Goal: Find specific page/section: Find specific page/section

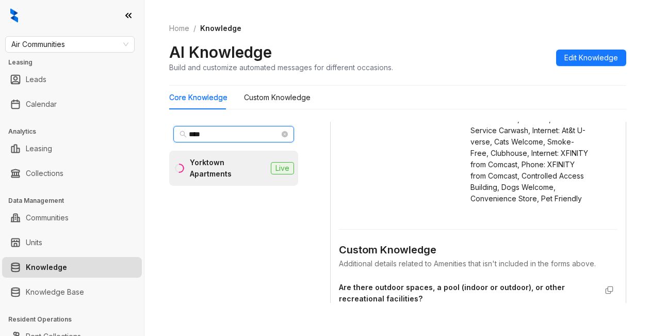
click at [216, 135] on input "****" at bounding box center [234, 134] width 91 height 11
drag, startPoint x: 215, startPoint y: 135, endPoint x: 153, endPoint y: 133, distance: 62.0
click at [153, 134] on div "Home / Knowledge AI Knowledge Build and customize automated messages for differ…" at bounding box center [398, 168] width 507 height 336
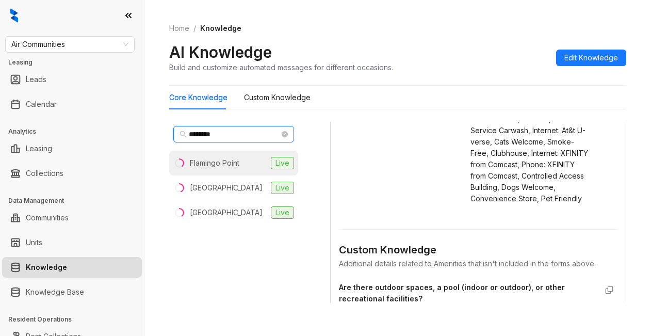
type input "********"
click at [216, 163] on div "Flamingo Point" at bounding box center [215, 162] width 50 height 11
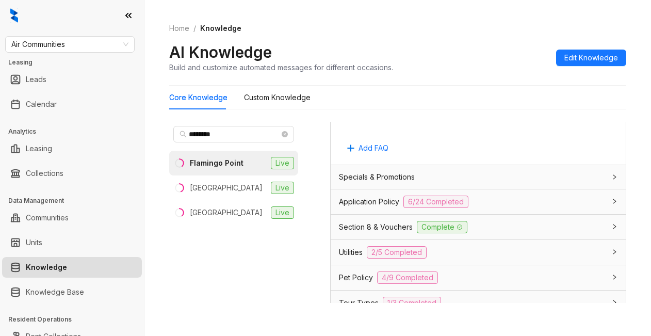
scroll to position [878, 0]
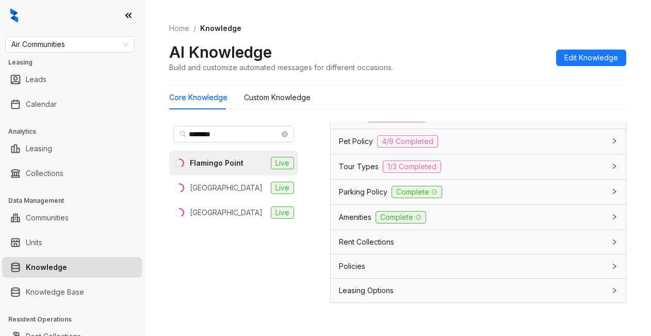
click at [354, 223] on span "Amenities" at bounding box center [355, 217] width 33 height 11
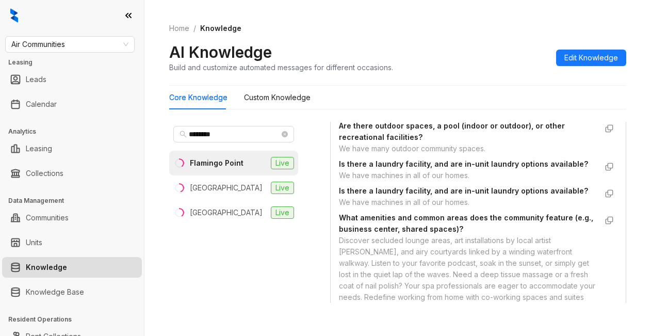
scroll to position [1342, 0]
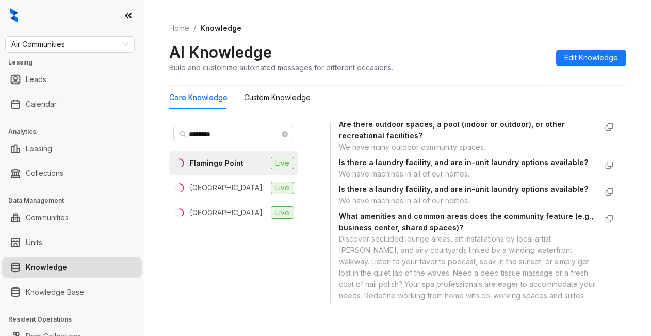
click at [484, 35] on div "Home / Knowledge AI Knowledge Build and customize automated messages for differ…" at bounding box center [397, 47] width 457 height 75
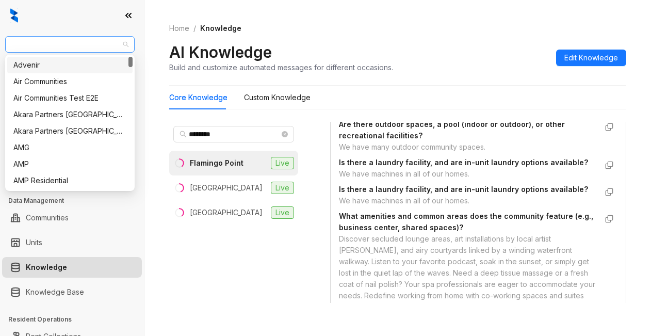
click at [85, 45] on span "Air Communities" at bounding box center [69, 44] width 117 height 15
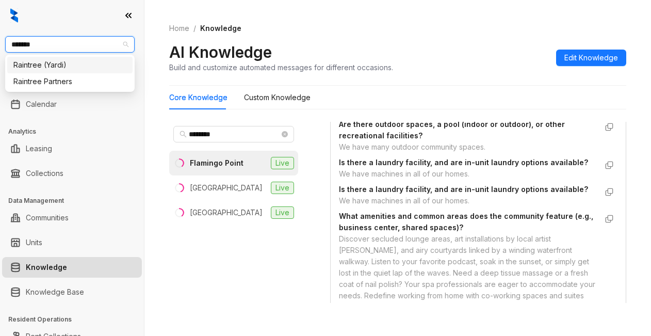
type input "********"
drag, startPoint x: 74, startPoint y: 79, endPoint x: 77, endPoint y: 67, distance: 13.4
click at [74, 78] on div "Raintree Partners" at bounding box center [69, 81] width 113 height 11
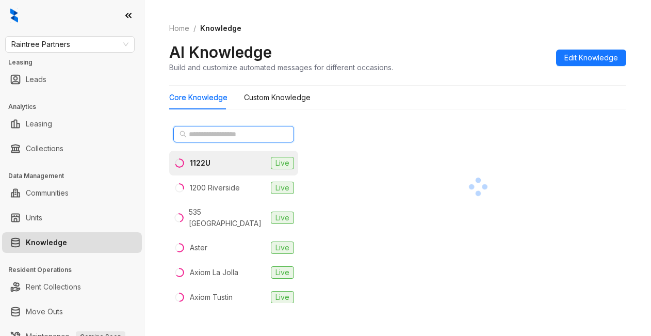
click at [220, 130] on input "text" at bounding box center [234, 134] width 91 height 11
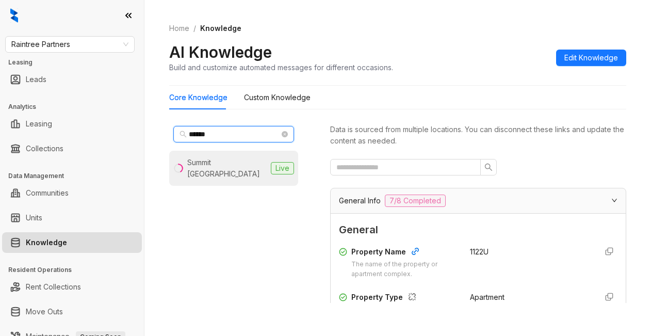
type input "******"
click at [197, 162] on div "Summit La Crescenta" at bounding box center [226, 168] width 79 height 23
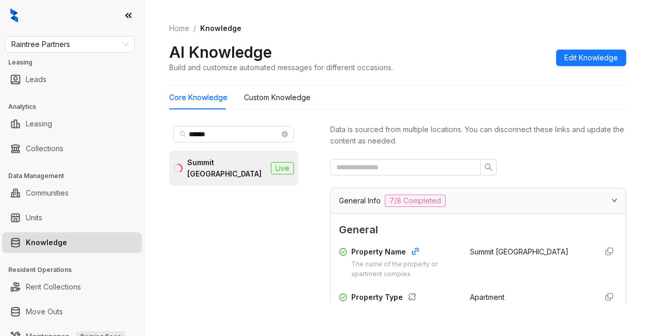
click at [495, 51] on div "AI Knowledge Build and customize automated messages for different occasions. Ed…" at bounding box center [397, 57] width 457 height 30
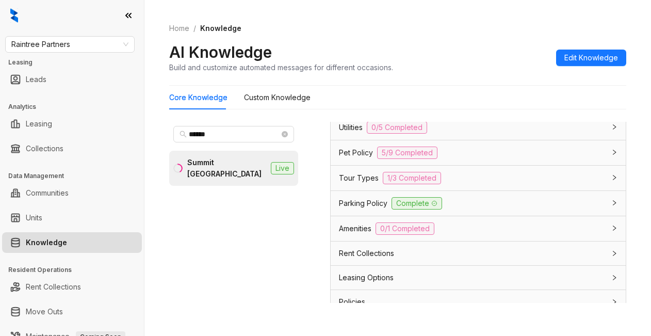
scroll to position [836, 0]
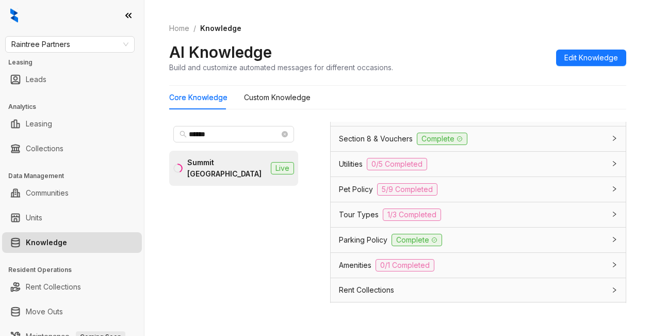
click at [355, 170] on span "Utilities" at bounding box center [351, 163] width 24 height 11
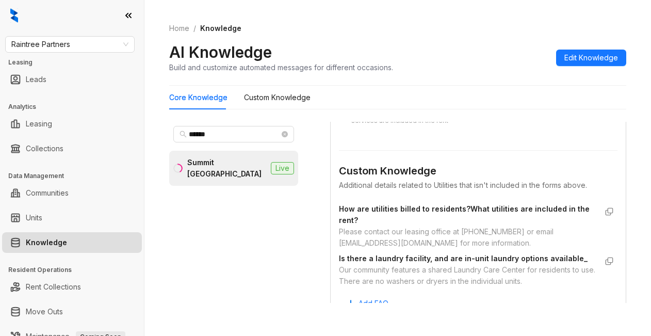
scroll to position [1145, 0]
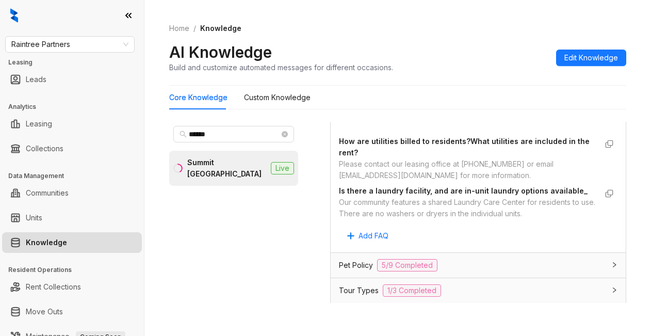
click at [501, 131] on div "Custom Knowledge Additional details related to Utilities that isn't included in…" at bounding box center [478, 156] width 279 height 173
drag, startPoint x: 506, startPoint y: 94, endPoint x: 513, endPoint y: 87, distance: 9.5
click at [507, 90] on div "Core Knowledge Custom Knowledge" at bounding box center [397, 98] width 457 height 24
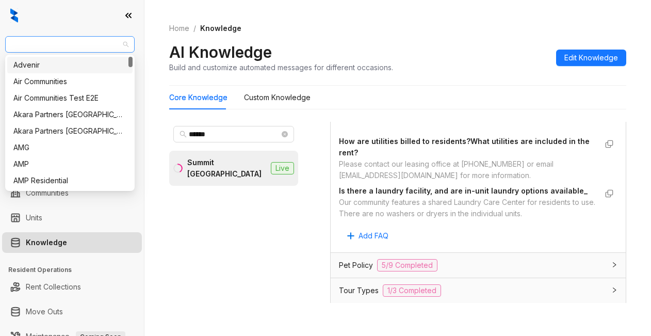
click at [92, 42] on span "Raintree Partners" at bounding box center [69, 44] width 117 height 15
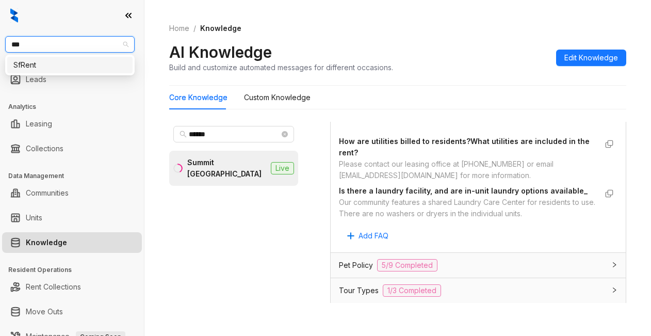
type input "****"
click at [37, 63] on div "SfRent" at bounding box center [69, 64] width 113 height 11
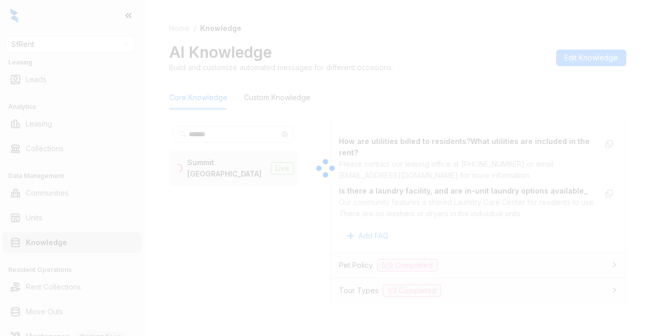
click at [478, 63] on div at bounding box center [325, 168] width 651 height 336
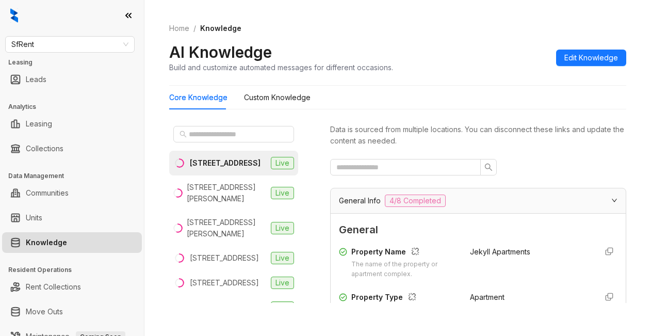
click at [470, 73] on div "Home / Knowledge AI Knowledge Build and customize automated messages for differ…" at bounding box center [397, 47] width 457 height 75
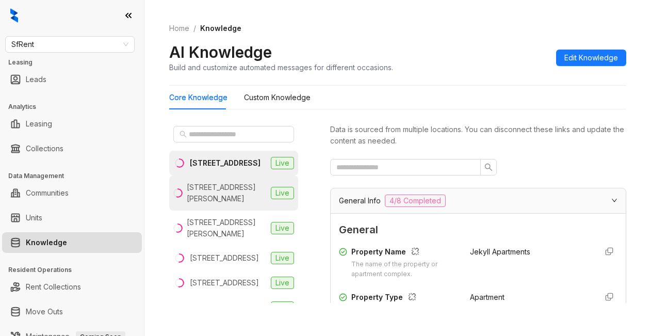
click at [220, 204] on div "1461 Alice St, Oakland, CA" at bounding box center [227, 193] width 80 height 23
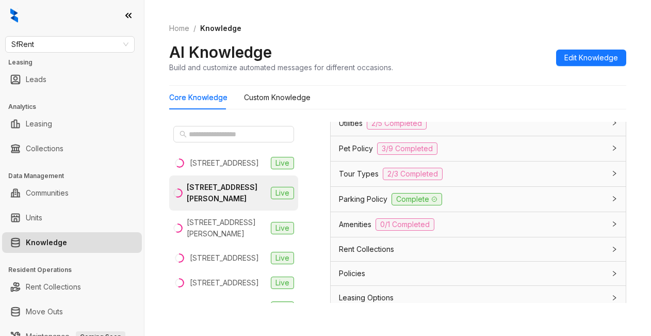
scroll to position [1136, 0]
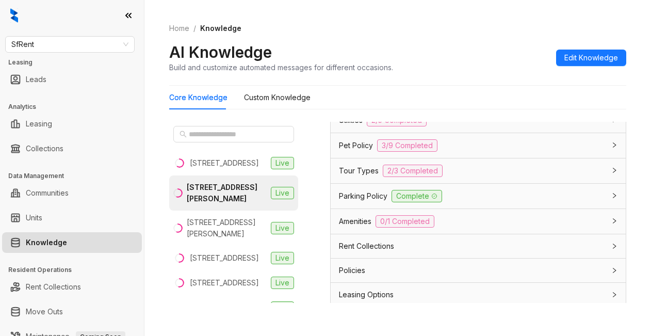
click at [361, 202] on span "Parking Policy" at bounding box center [363, 195] width 49 height 11
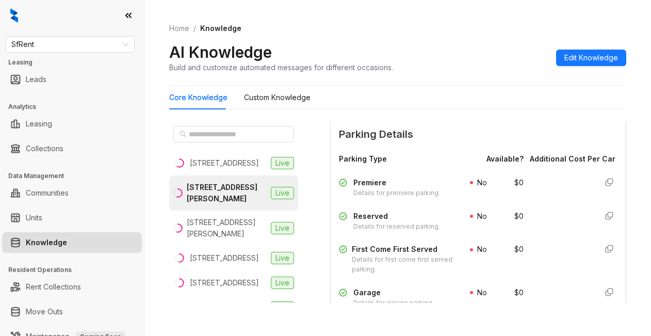
scroll to position [1549, 0]
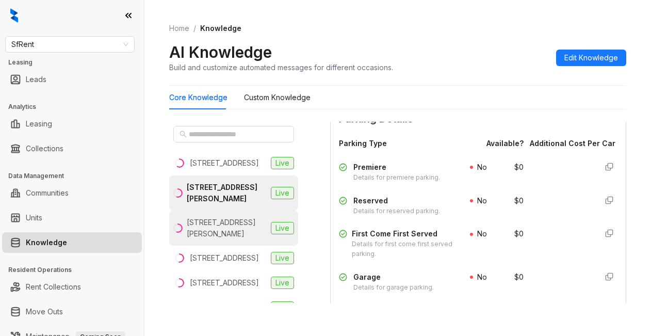
click at [202, 240] on div "1511 Jackson St, Oakland, CA" at bounding box center [227, 228] width 80 height 23
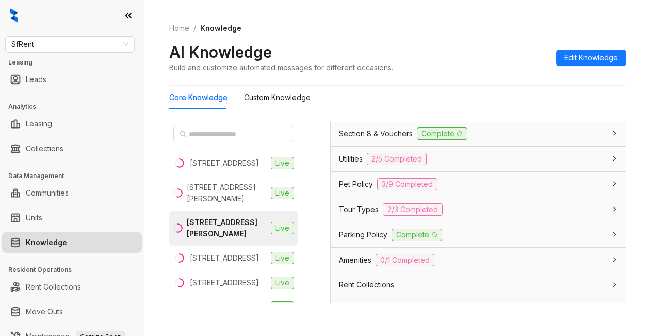
scroll to position [826, 0]
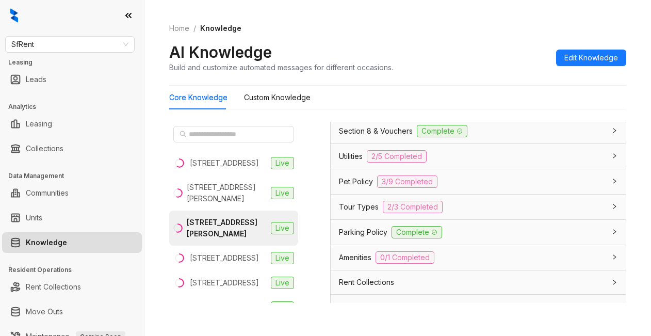
click at [359, 238] on span "Parking Policy" at bounding box center [363, 232] width 49 height 11
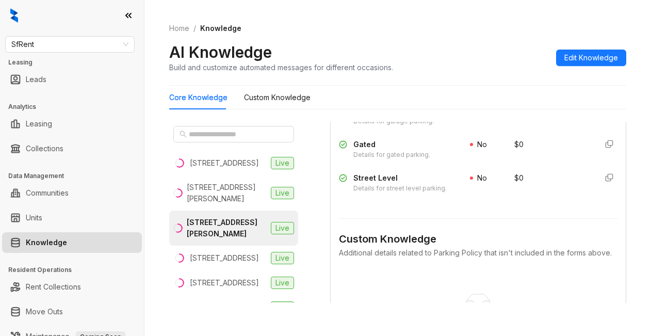
scroll to position [1445, 0]
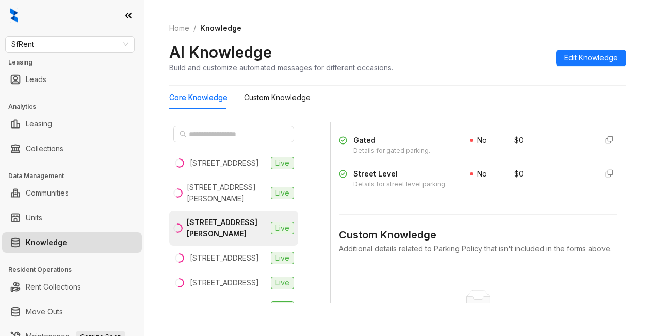
click at [513, 47] on div "AI Knowledge Build and customize automated messages for different occasions. Ed…" at bounding box center [397, 57] width 457 height 30
